Goal: Transaction & Acquisition: Book appointment/travel/reservation

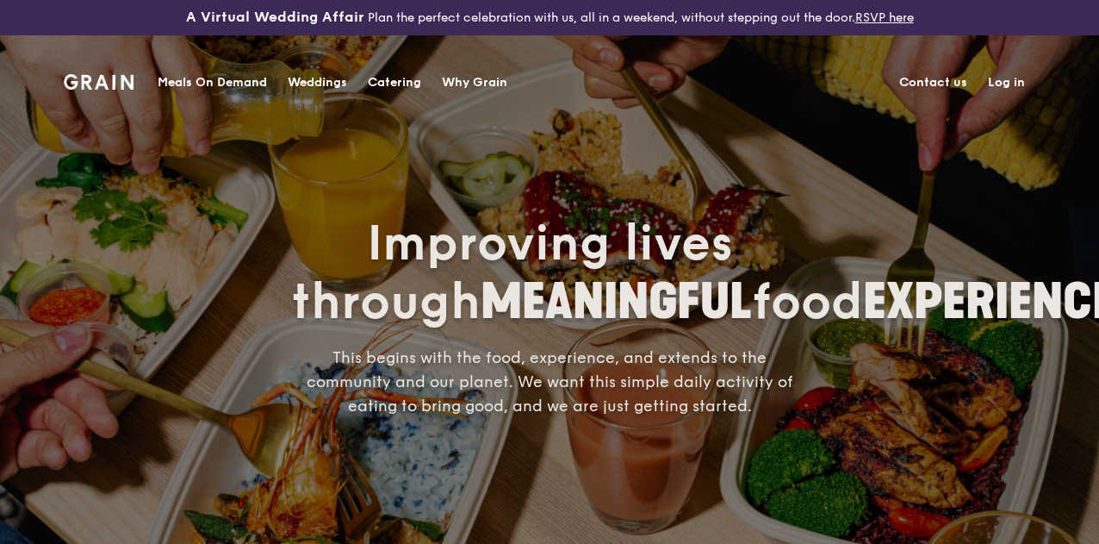
click at [379, 77] on div "Catering" at bounding box center [394, 83] width 53 height 52
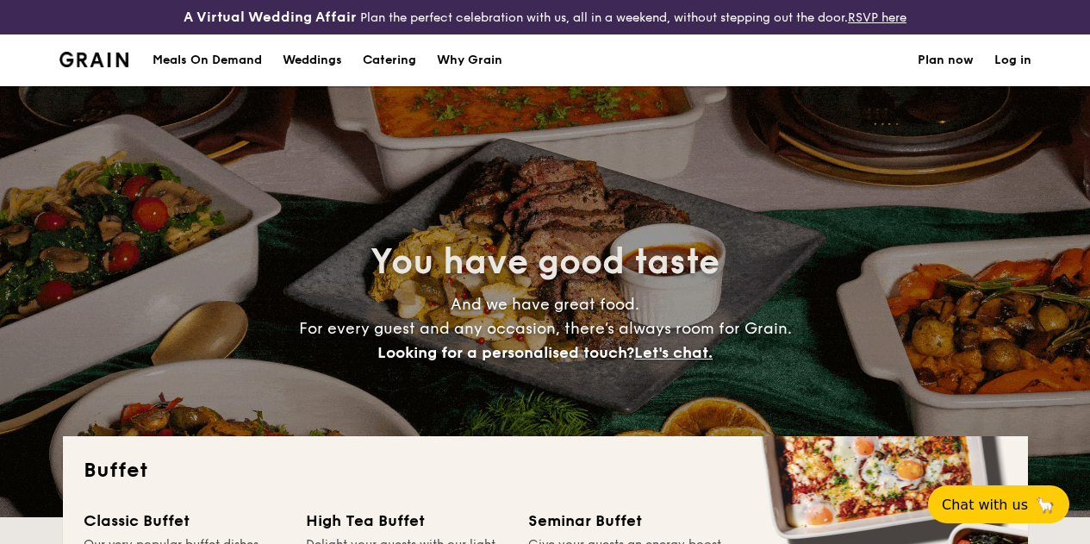
select select
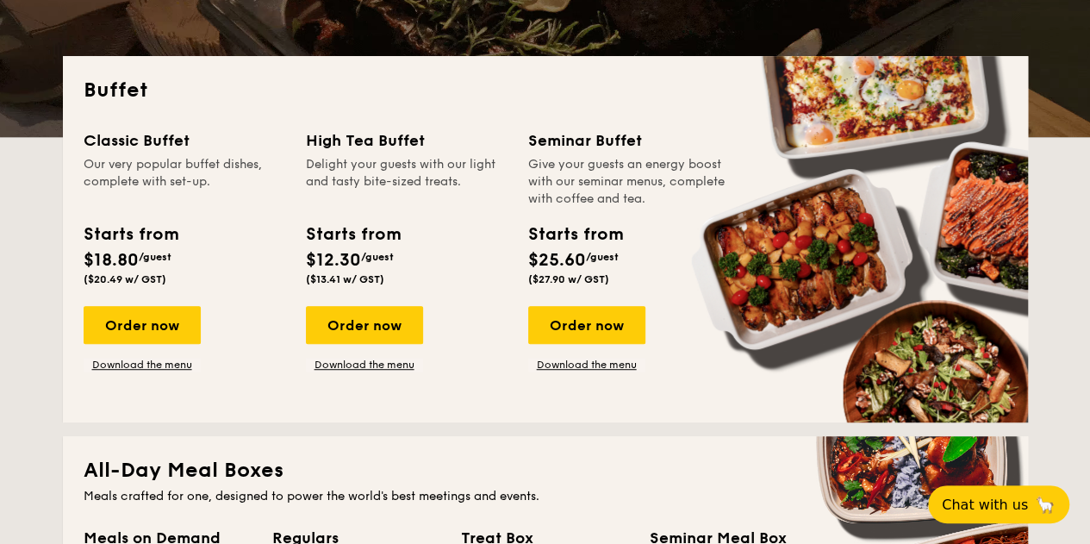
scroll to position [379, 0]
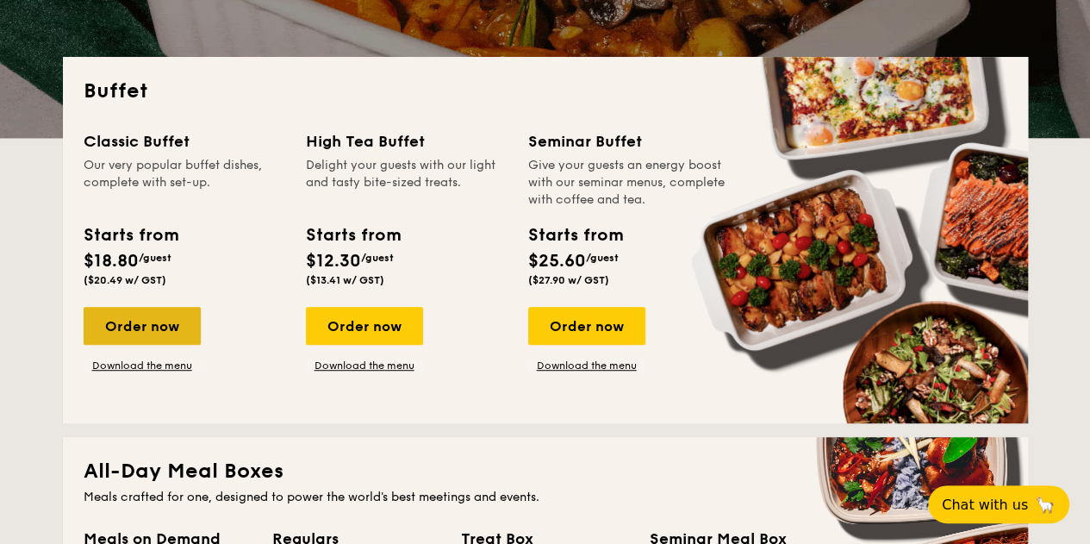
click at [153, 345] on div "Order now" at bounding box center [142, 326] width 117 height 38
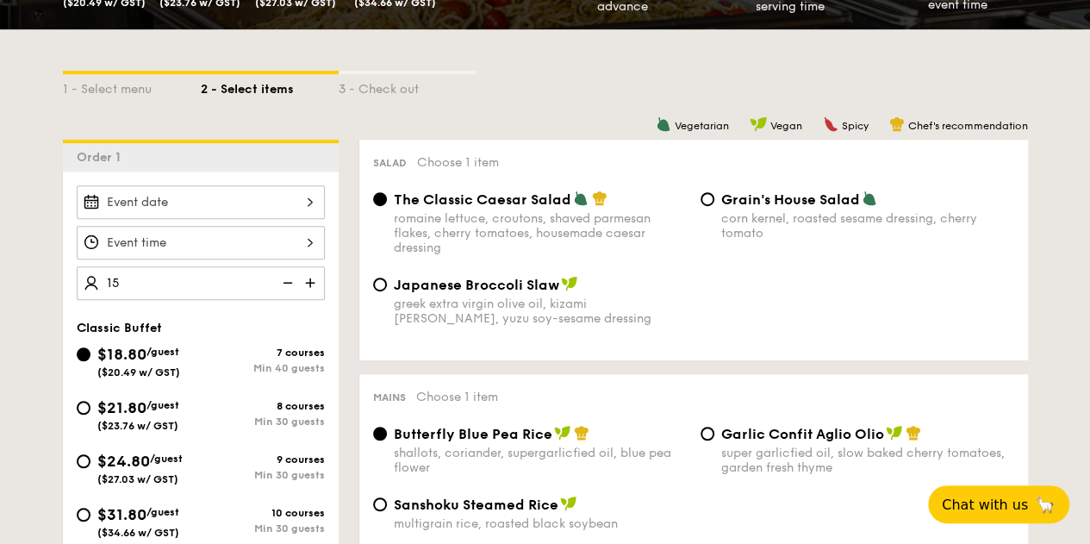
scroll to position [489, 0]
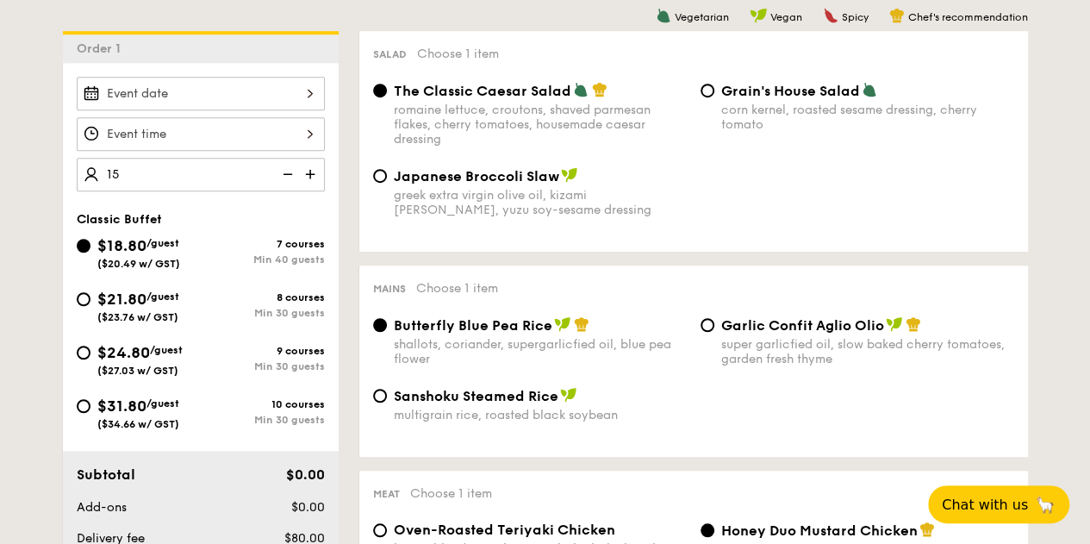
type input "40 guests"
click at [102, 415] on span "$31.80" at bounding box center [121, 405] width 49 height 19
click at [90, 413] on input "$31.80 /guest ($34.66 w/ GST) 10 courses Min 30 guests" at bounding box center [84, 406] width 14 height 14
radio input "true"
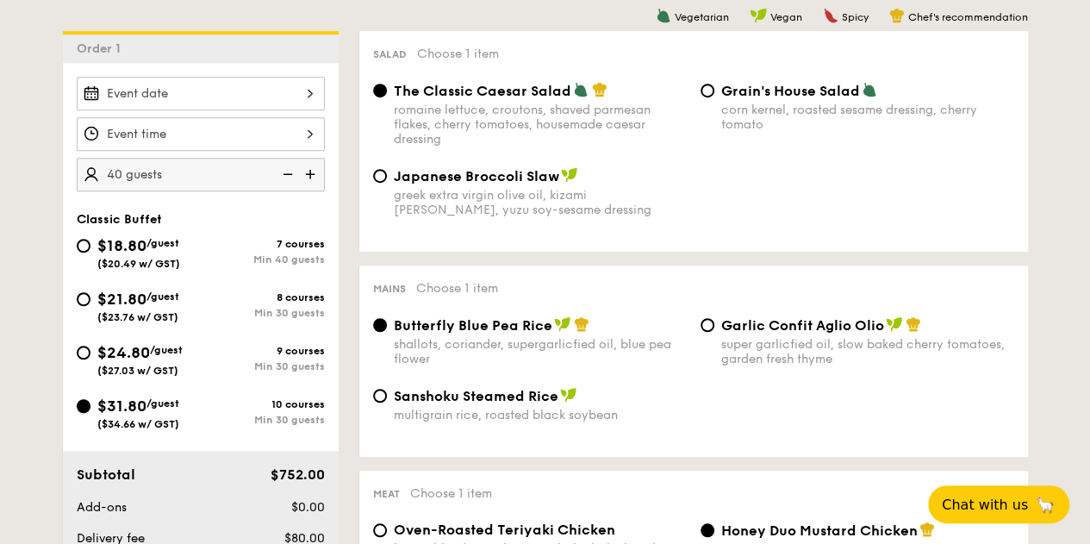
radio input "true"
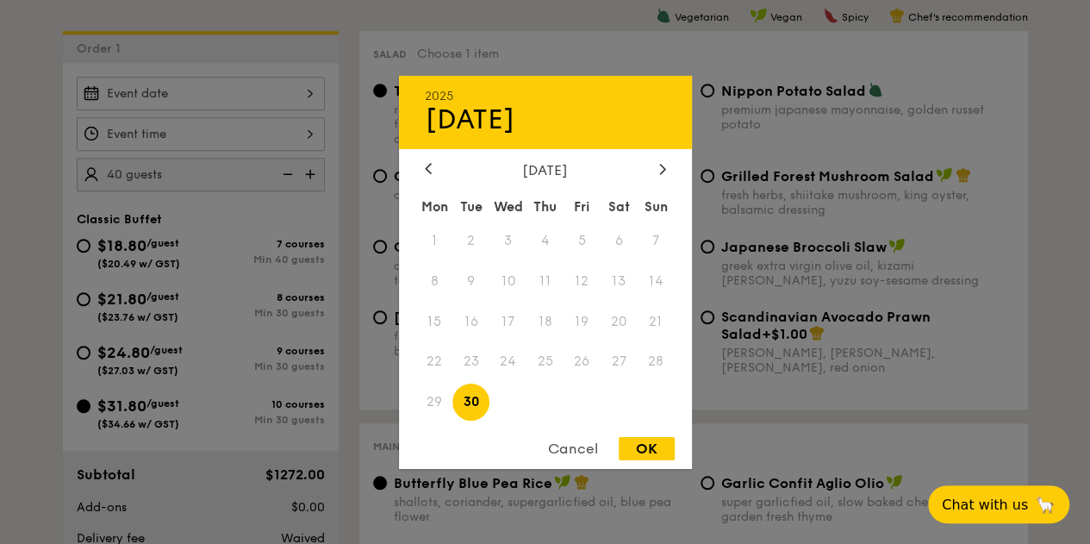
click at [200, 110] on div "2025 Sep 30 September 2025 Mon Tue Wed Thu Fri Sat Sun 1 2 3 4 5 6 7 8 9 10 11 …" at bounding box center [201, 94] width 248 height 34
click at [472, 400] on span "30" at bounding box center [470, 401] width 37 height 37
click at [627, 439] on div "OK" at bounding box center [647, 448] width 56 height 23
type input "Sep 30, 2025"
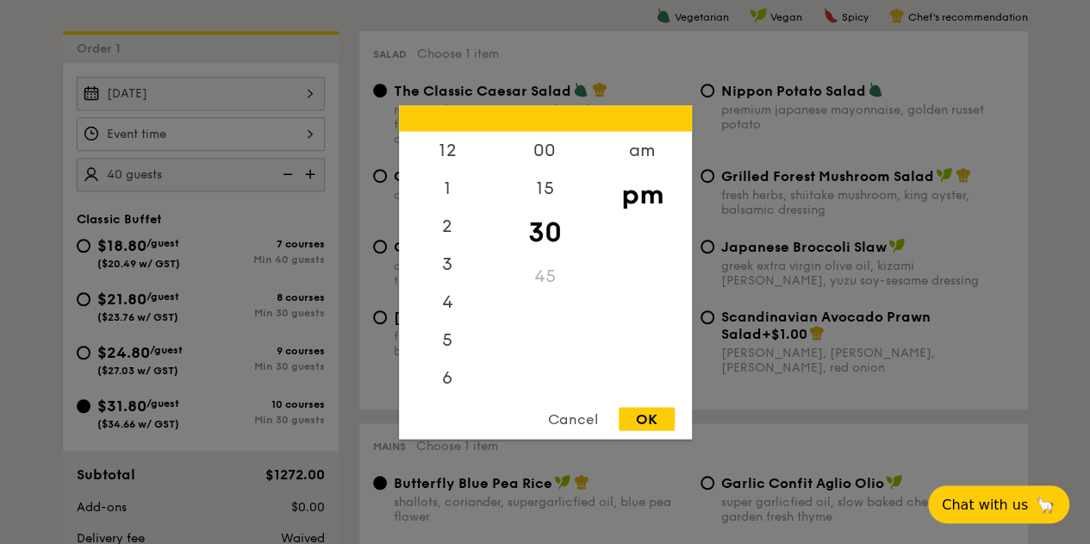
click at [198, 145] on div "12 1 2 3 4 5 6 7 8 9 10 11 00 15 30 45 am pm Cancel OK" at bounding box center [201, 134] width 248 height 34
click at [441, 381] on div "11" at bounding box center [447, 376] width 97 height 38
click at [440, 371] on div "11" at bounding box center [447, 376] width 97 height 38
click at [640, 166] on div "am" at bounding box center [642, 156] width 97 height 50
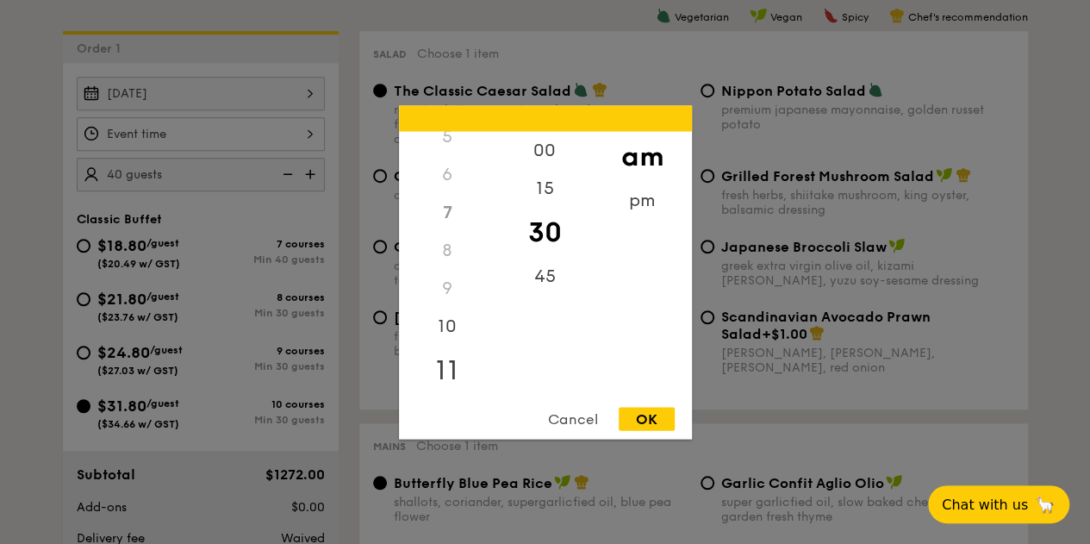
click at [450, 365] on div "11" at bounding box center [447, 370] width 97 height 50
click at [551, 273] on div "45" at bounding box center [544, 282] width 97 height 50
click at [643, 407] on div "OK" at bounding box center [647, 418] width 56 height 23
type input "11:45AM"
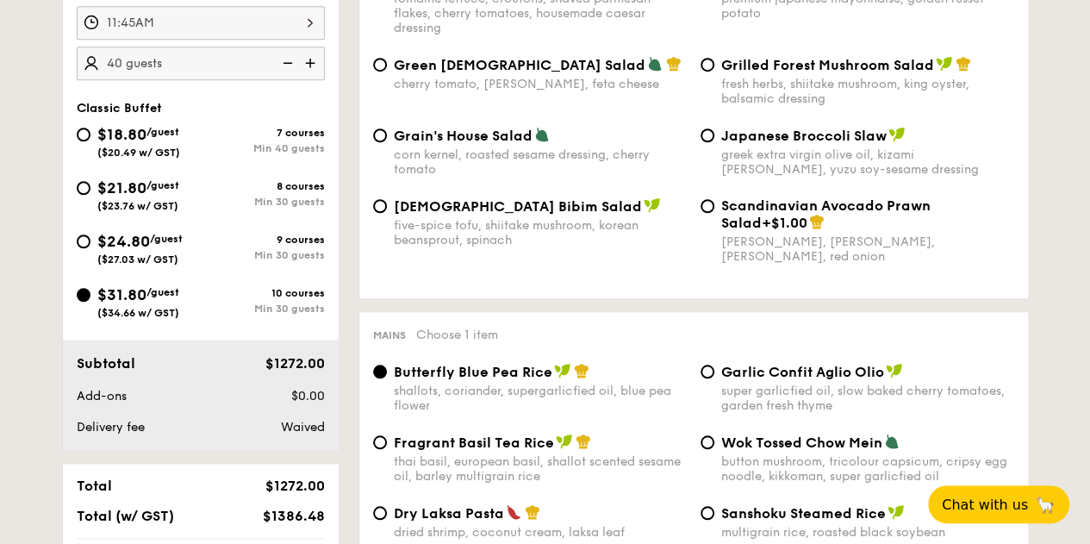
scroll to position [557, 0]
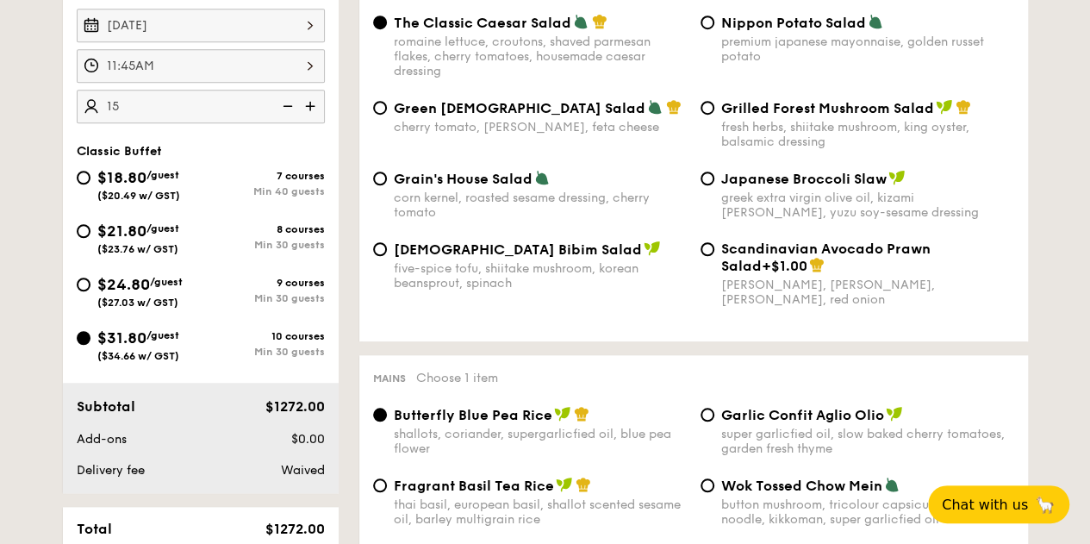
click at [206, 151] on div "Sep 30, 2025 11:45AM 20 guests Classic Buffet $18.80 /guest ($20.49 w/ GST) 7 c…" at bounding box center [201, 244] width 276 height 498
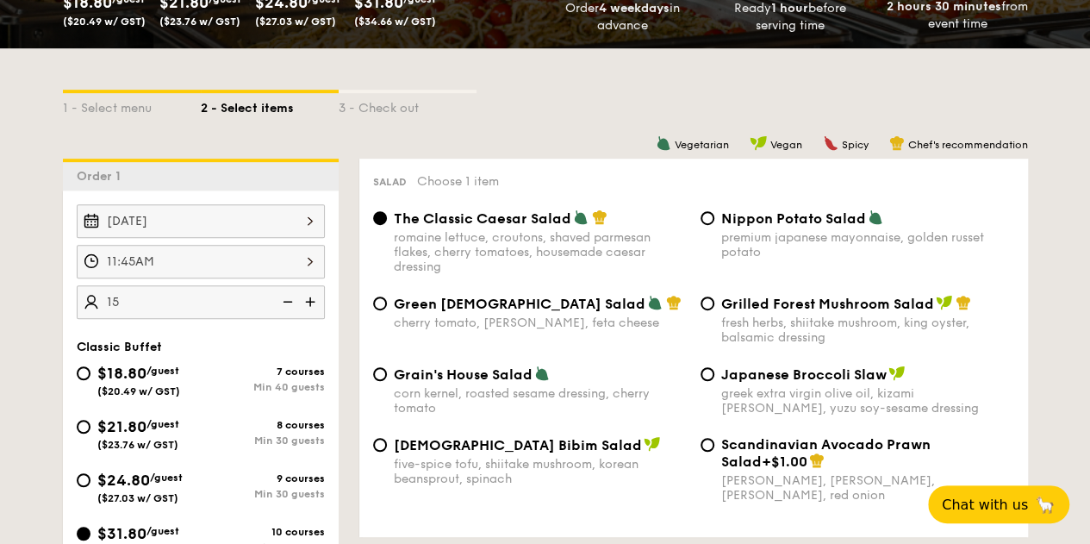
scroll to position [357, 0]
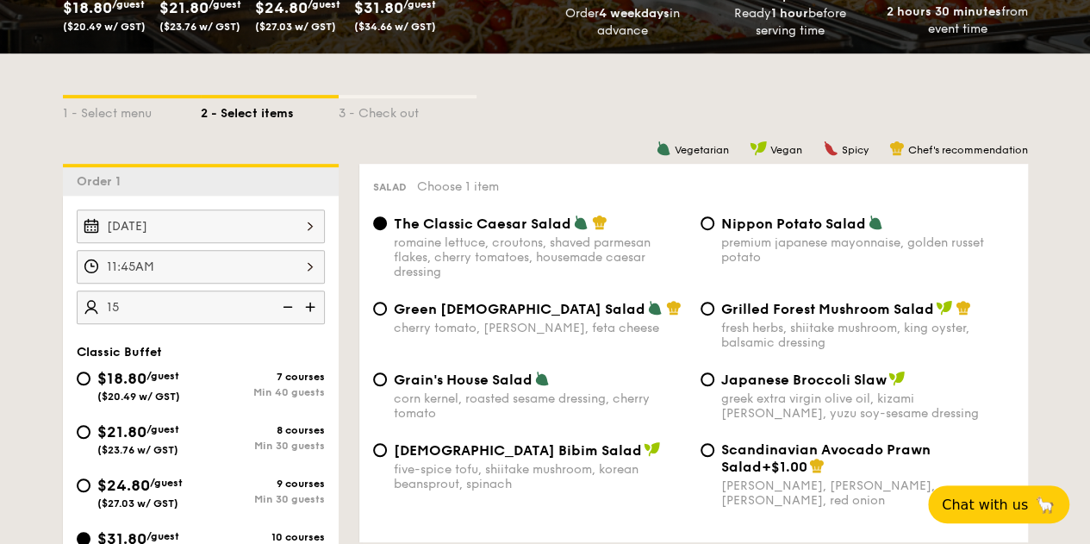
click at [319, 316] on img at bounding box center [312, 306] width 26 height 33
click at [316, 318] on img at bounding box center [312, 306] width 26 height 33
type input "35 guests"
